Goal: Information Seeking & Learning: Learn about a topic

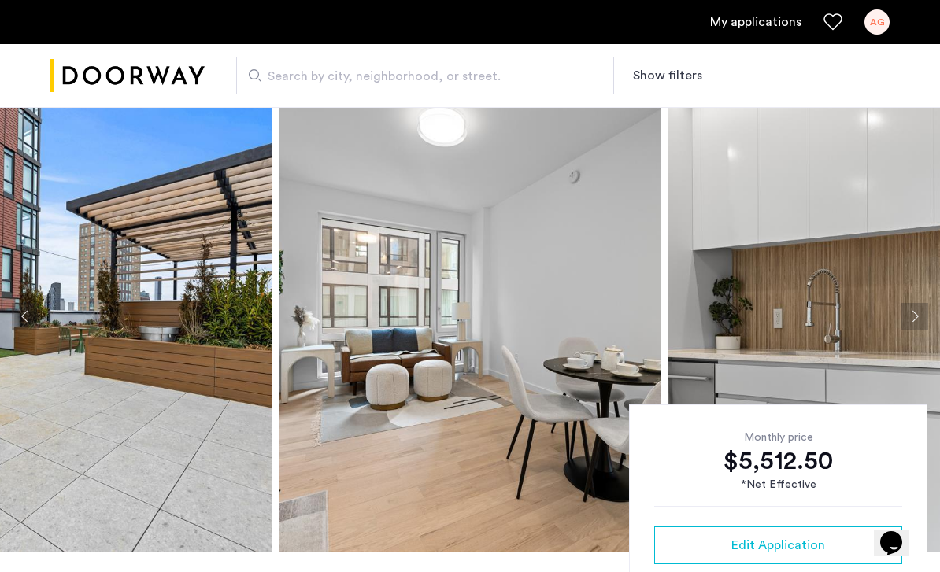
scroll to position [26, 0]
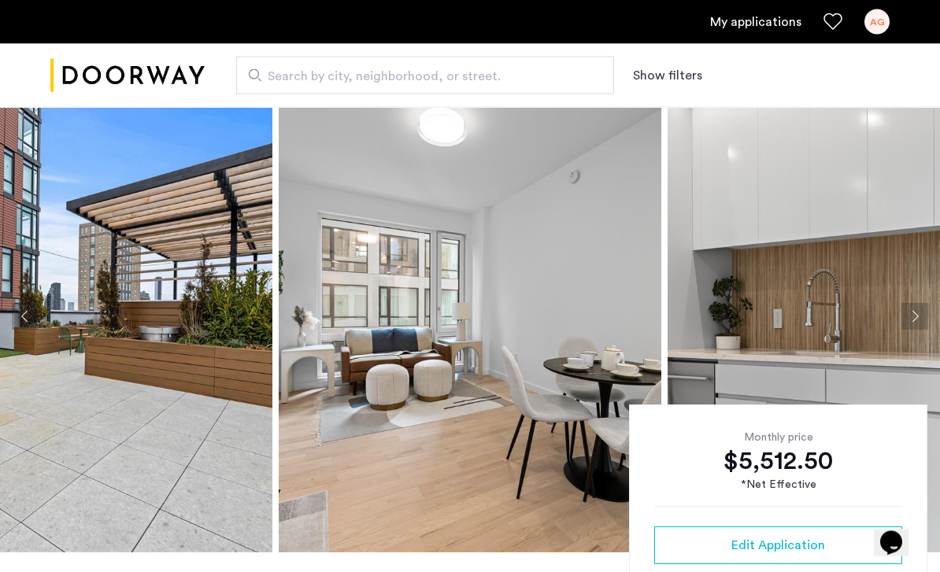
click at [164, 438] on img at bounding box center [81, 317] width 382 height 472
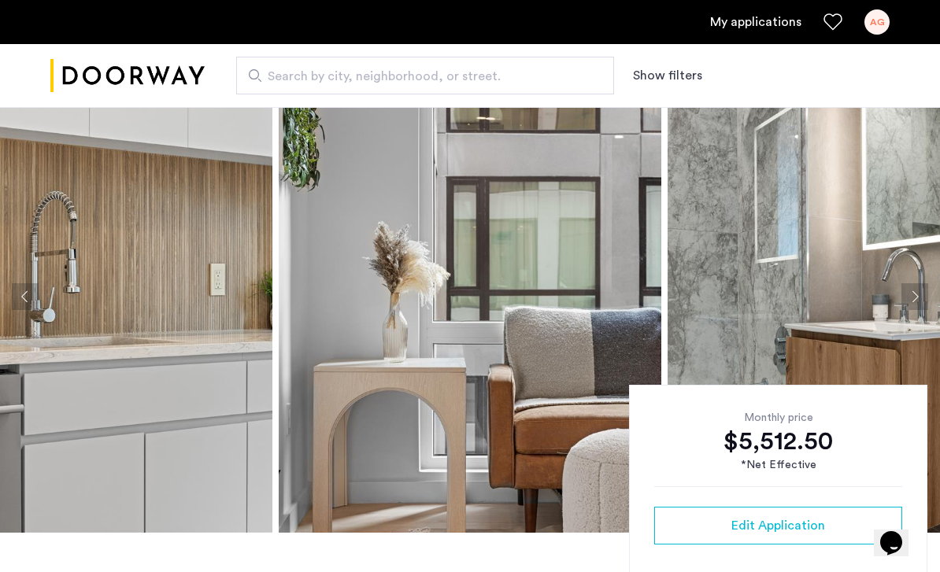
scroll to position [50, 0]
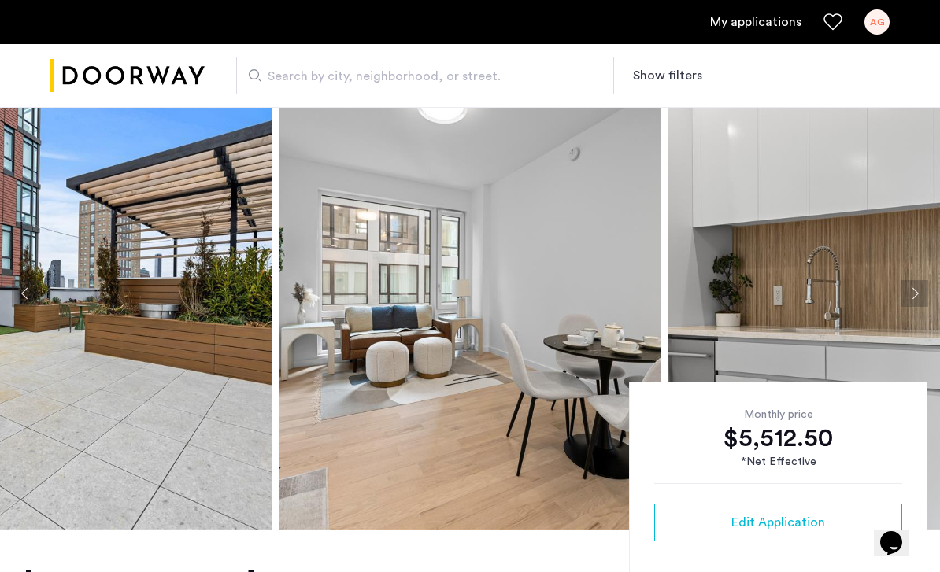
click at [173, 434] on img at bounding box center [81, 293] width 382 height 472
click at [434, 282] on img at bounding box center [470, 293] width 382 height 472
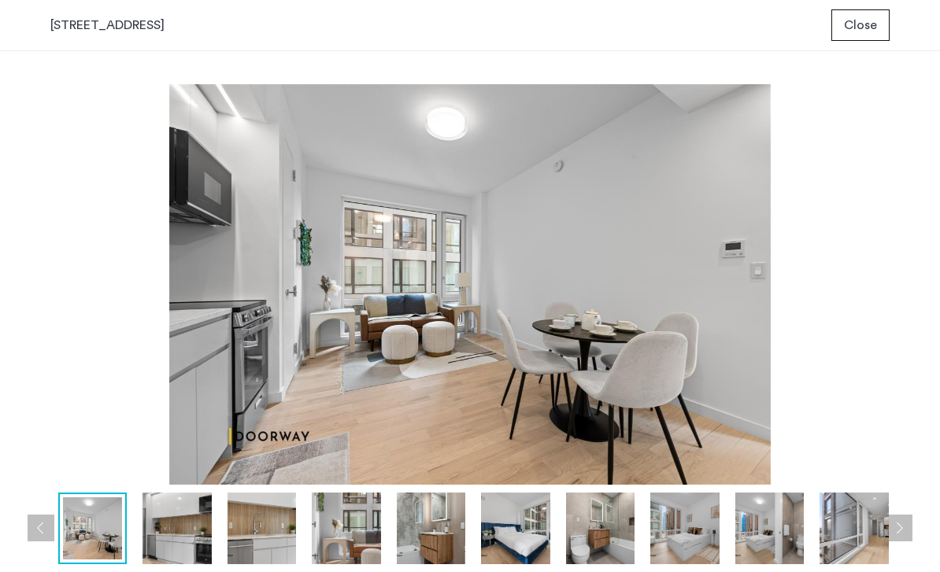
click at [197, 523] on img at bounding box center [176, 529] width 68 height 72
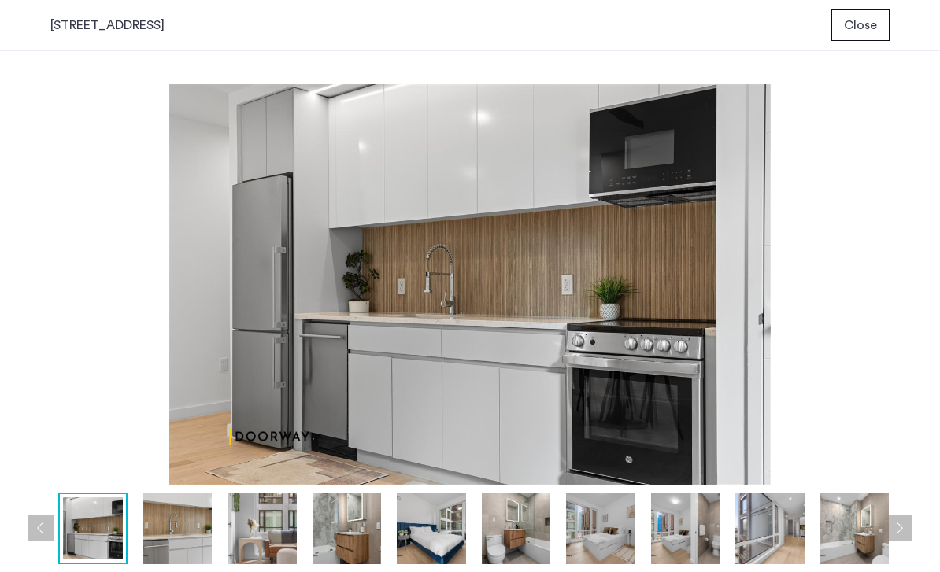
click at [269, 529] on img at bounding box center [261, 529] width 68 height 72
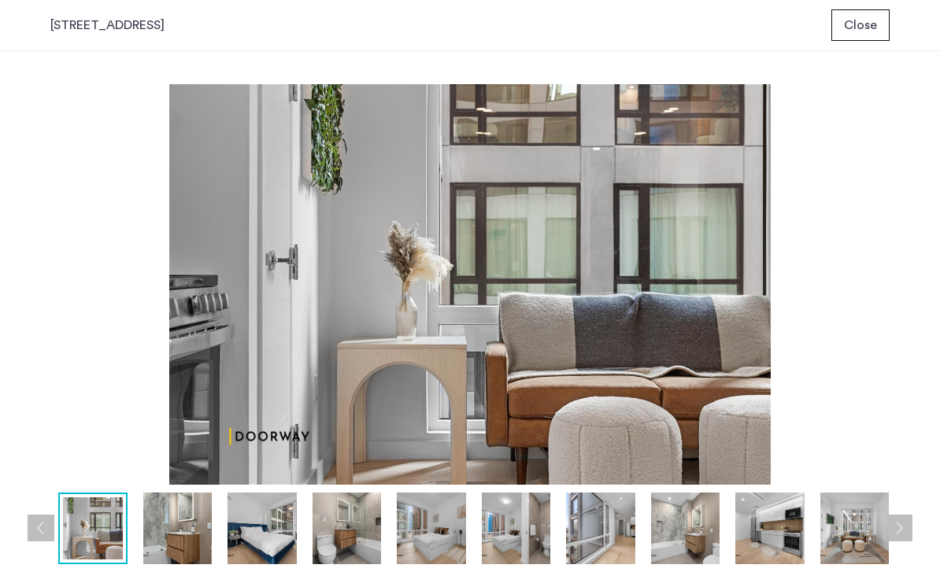
click at [350, 519] on img at bounding box center [346, 529] width 68 height 72
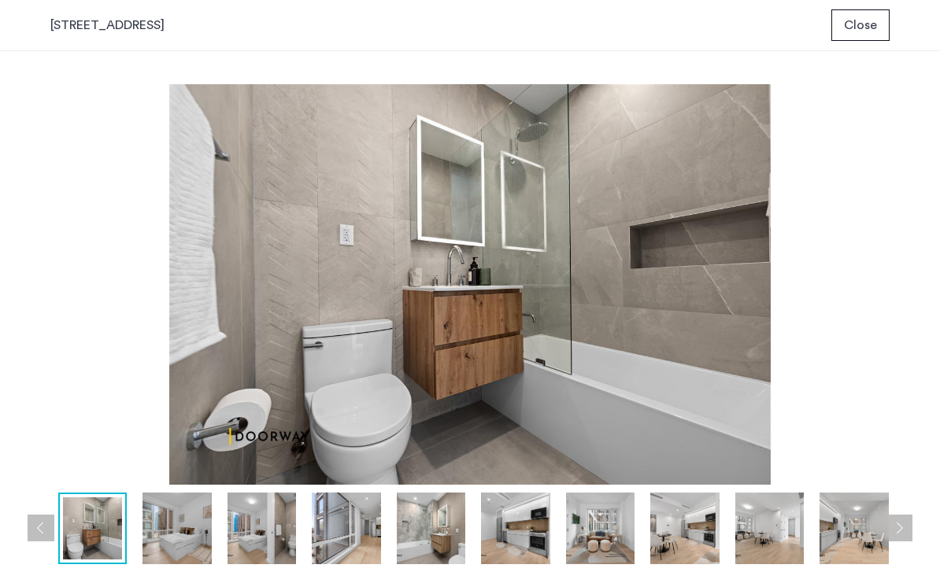
click at [423, 512] on img at bounding box center [431, 529] width 68 height 72
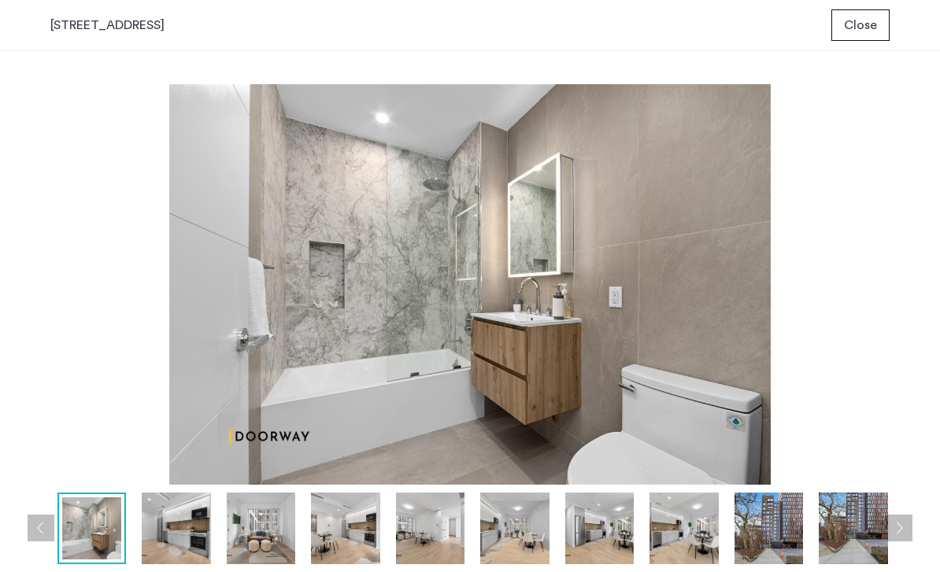
click at [521, 526] on img at bounding box center [514, 529] width 68 height 72
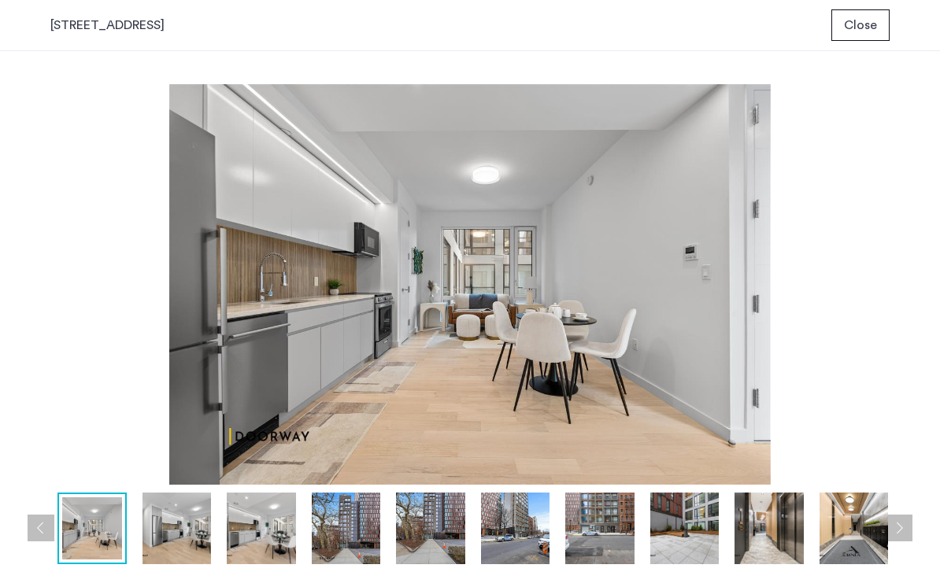
click at [619, 550] on img at bounding box center [599, 529] width 68 height 72
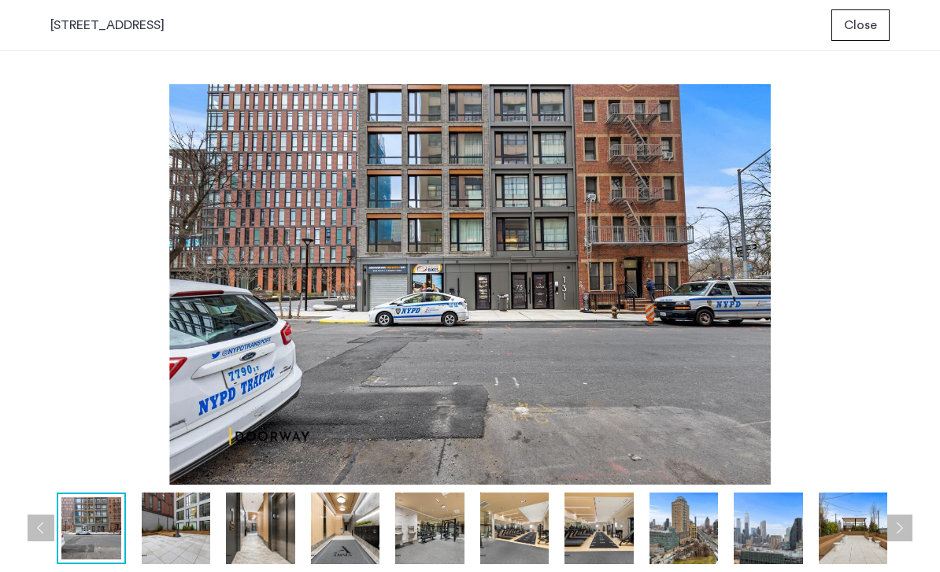
click at [522, 515] on img at bounding box center [514, 529] width 68 height 72
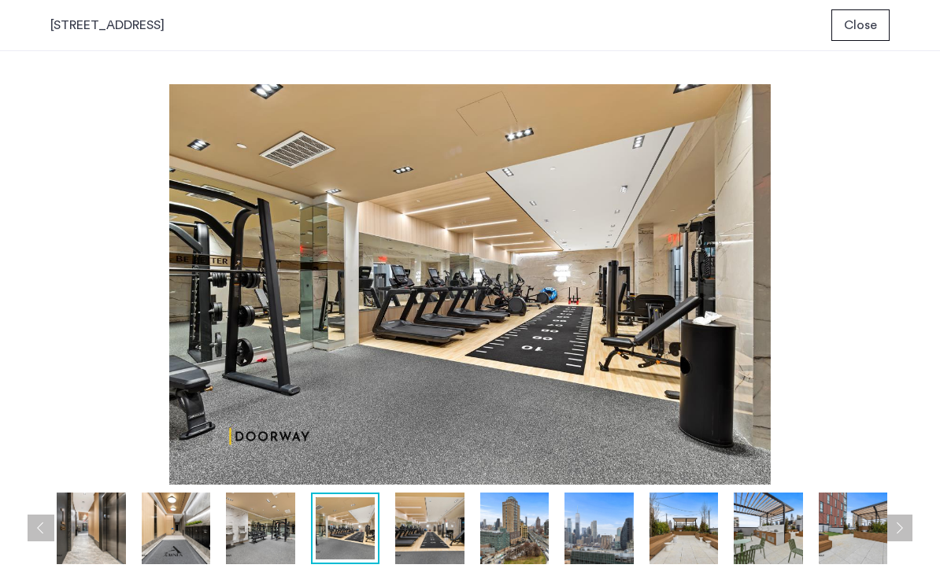
click at [254, 510] on img at bounding box center [260, 529] width 68 height 72
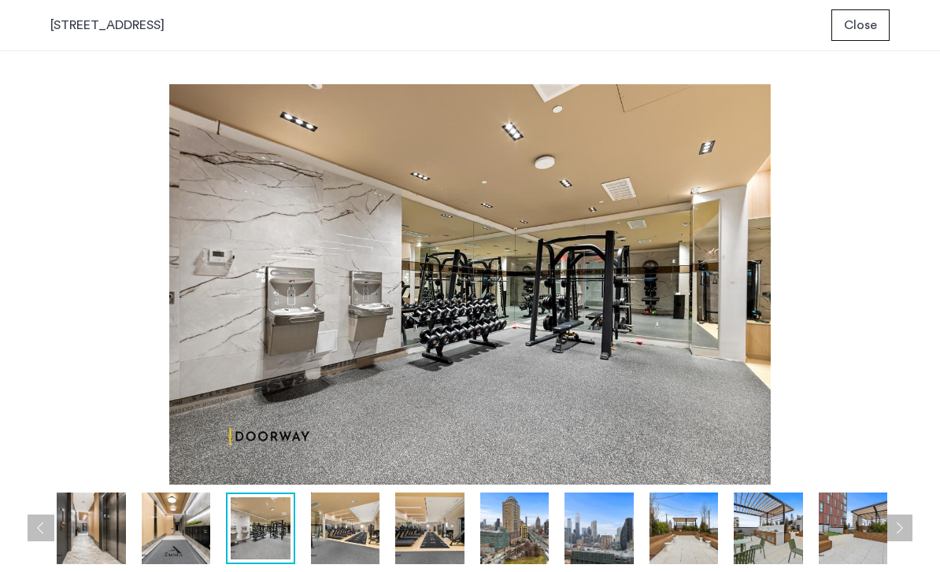
click at [184, 523] on img at bounding box center [176, 529] width 68 height 72
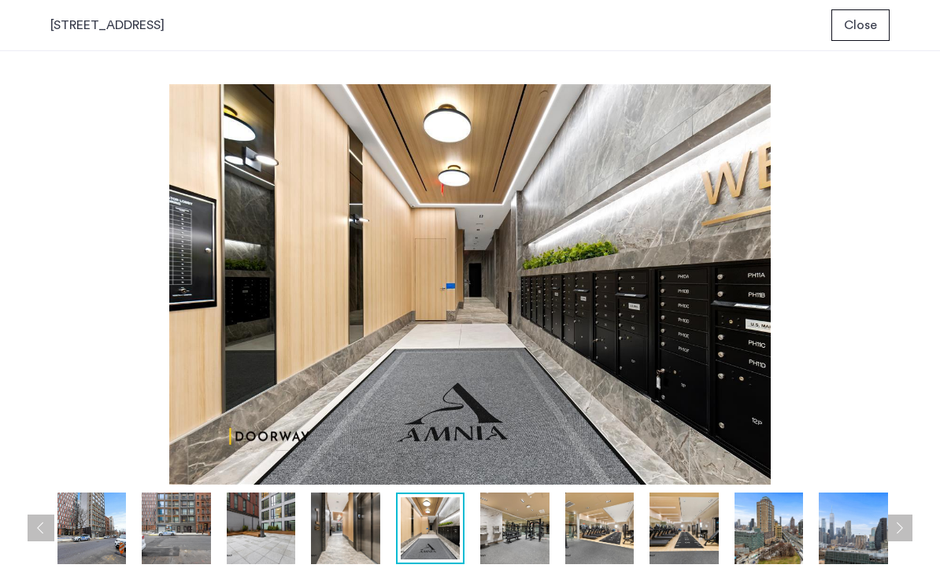
click at [833, 520] on img at bounding box center [852, 529] width 68 height 72
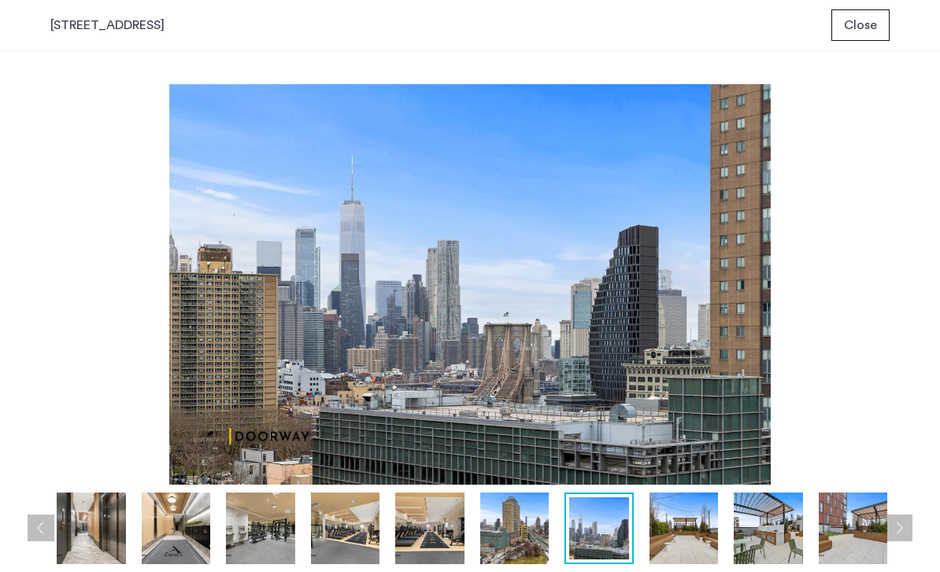
click at [695, 526] on img at bounding box center [683, 529] width 68 height 72
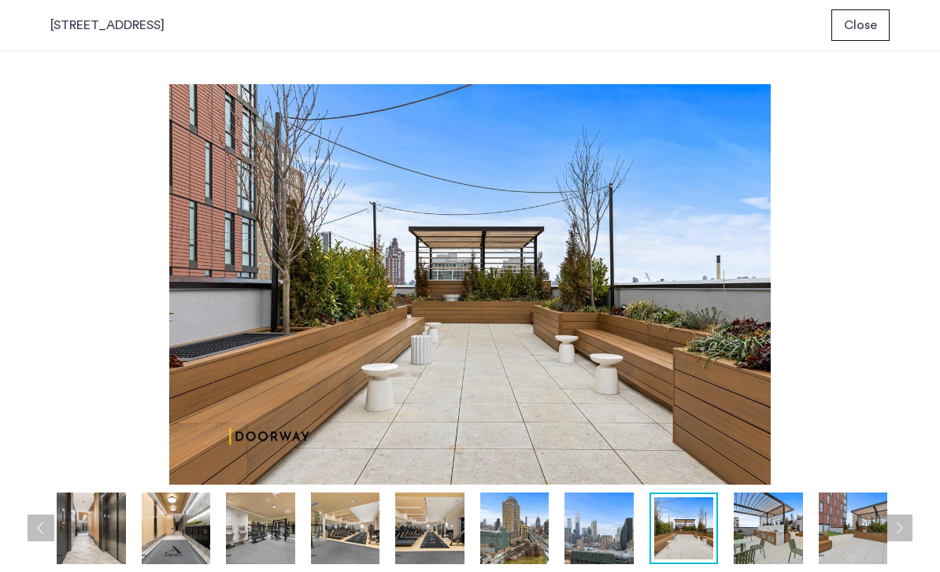
click at [757, 530] on img at bounding box center [767, 529] width 68 height 72
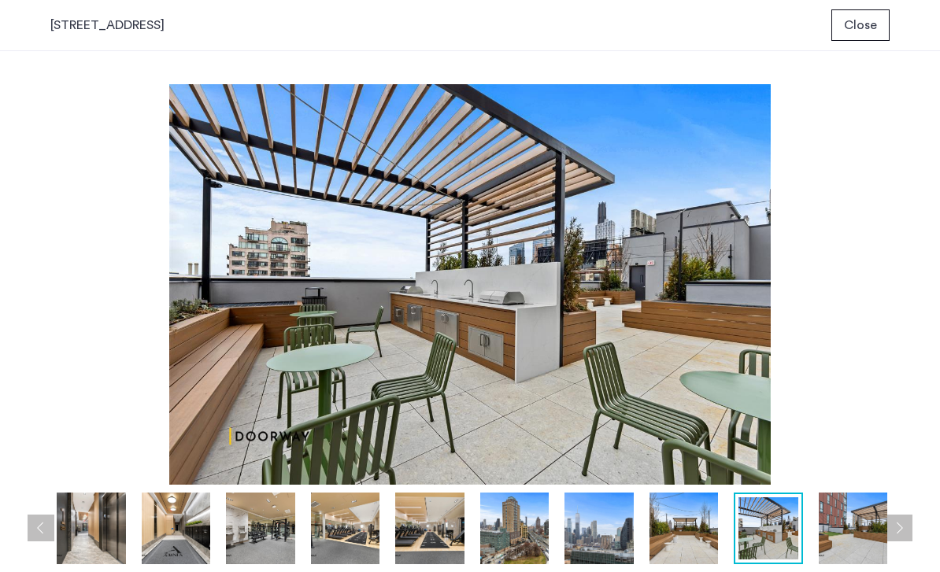
click at [850, 521] on img at bounding box center [852, 529] width 68 height 72
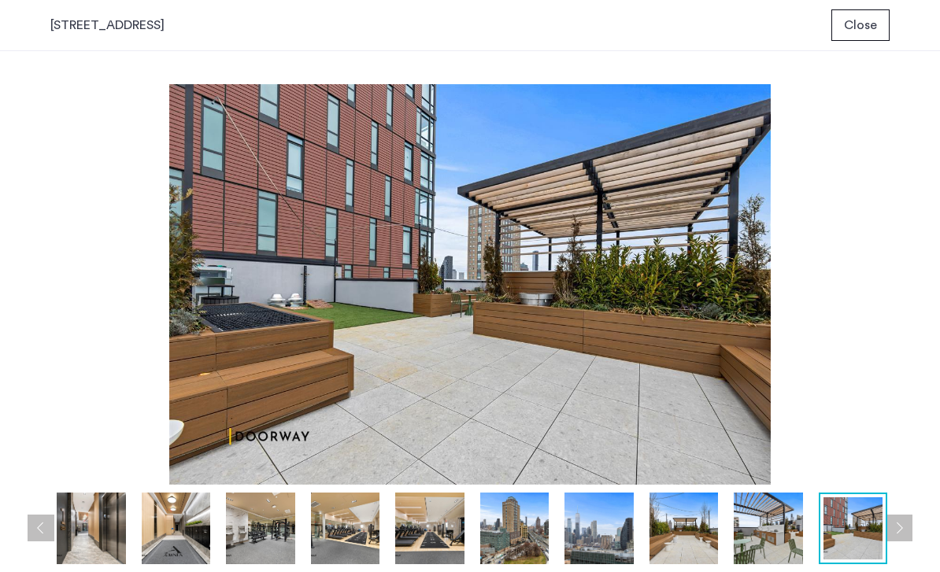
click at [337, 524] on img at bounding box center [345, 529] width 68 height 72
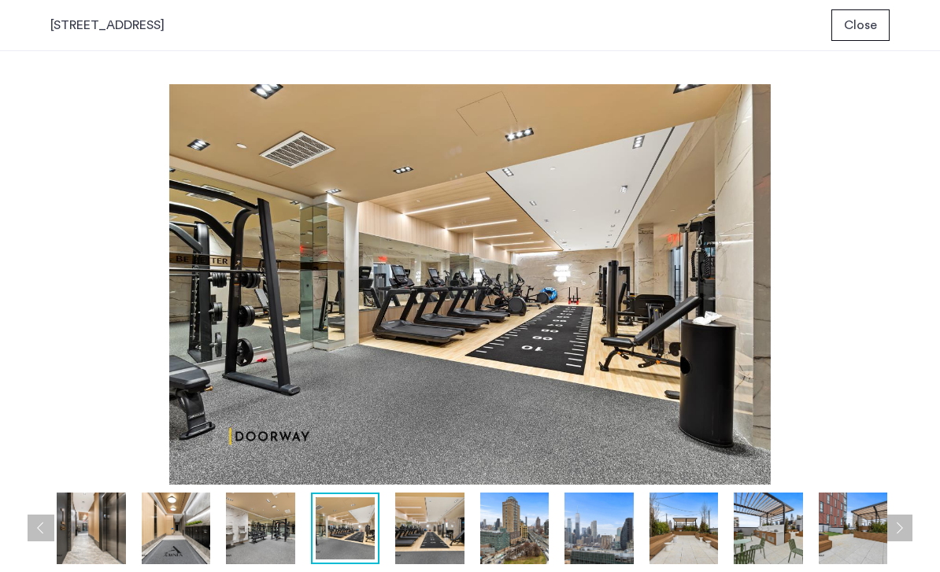
click at [272, 518] on img at bounding box center [260, 529] width 68 height 72
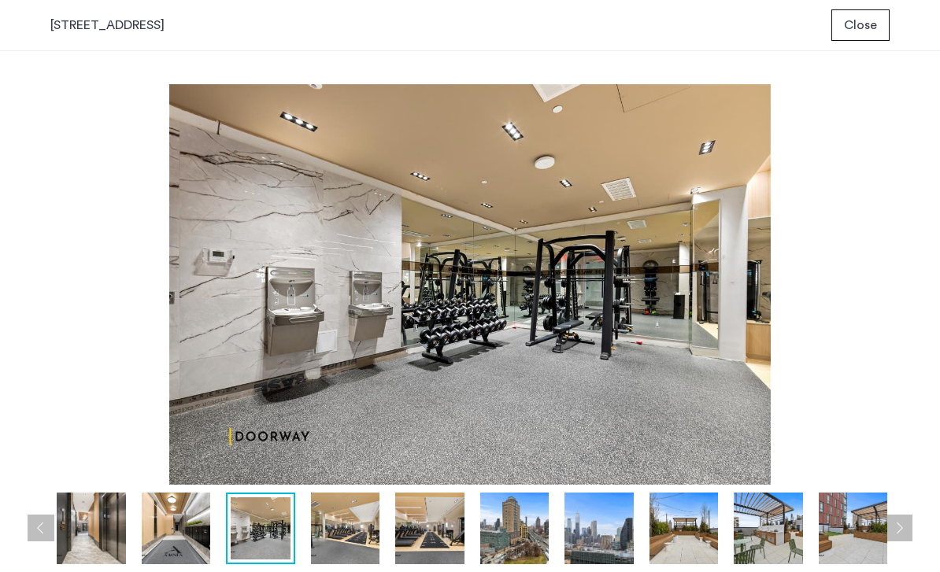
click at [173, 483] on img at bounding box center [469, 284] width 839 height 401
click at [168, 531] on img at bounding box center [176, 529] width 68 height 72
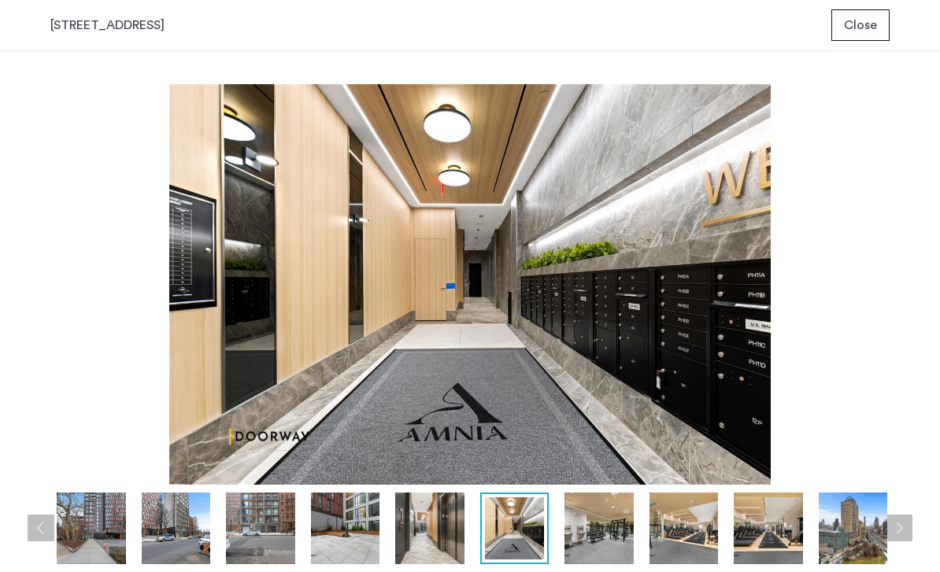
click at [434, 534] on img at bounding box center [429, 529] width 68 height 72
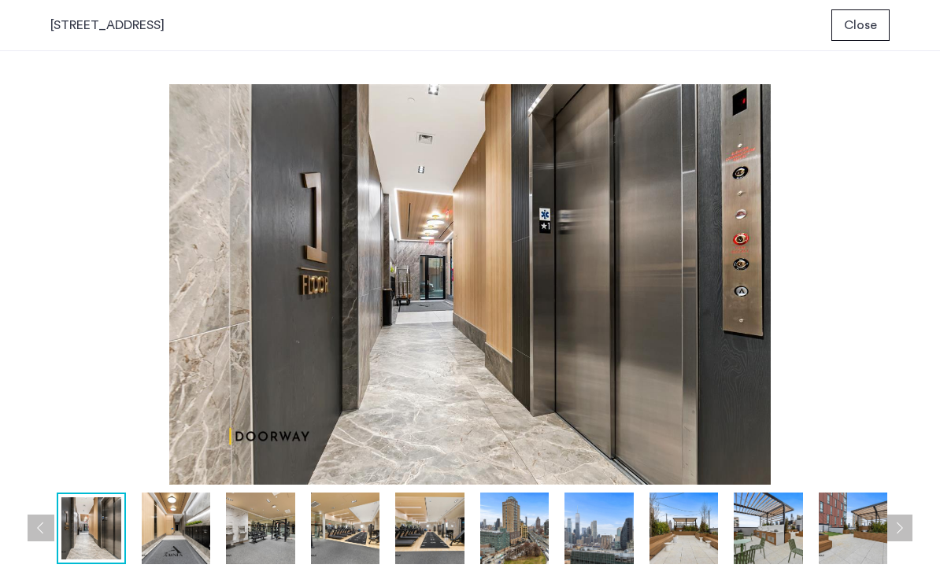
click at [340, 530] on img at bounding box center [345, 529] width 68 height 72
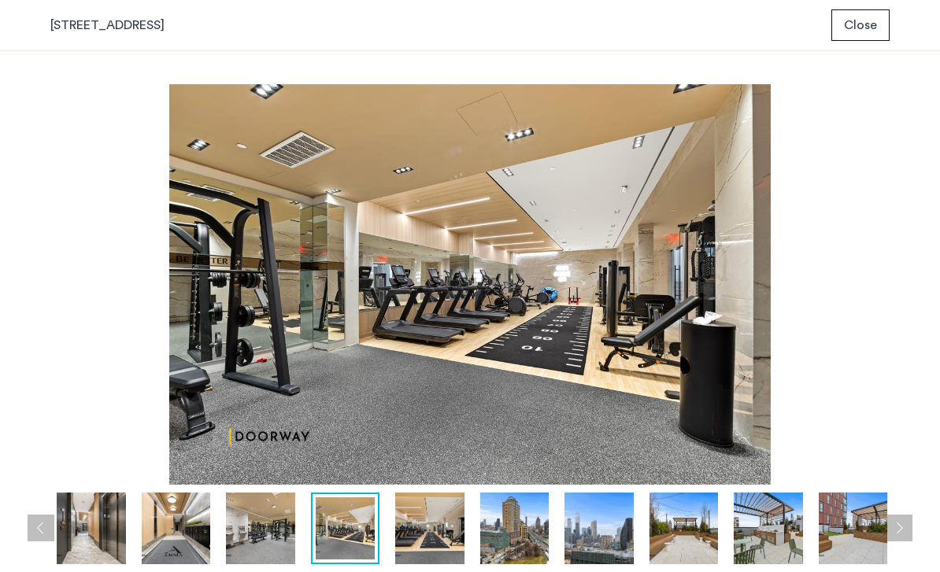
click at [255, 535] on img at bounding box center [260, 529] width 68 height 72
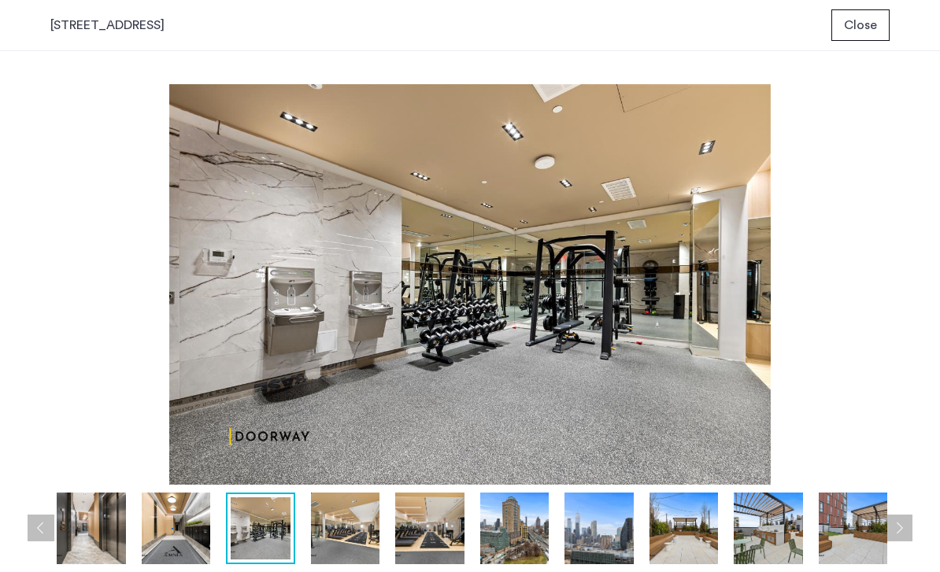
click at [187, 545] on img at bounding box center [176, 529] width 68 height 72
